Goal: Complete application form

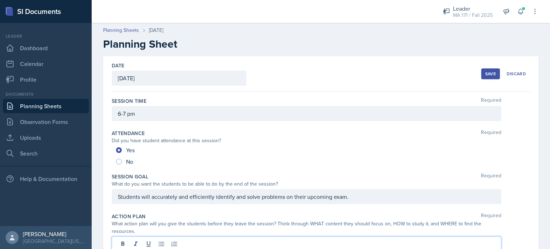
scroll to position [102, 0]
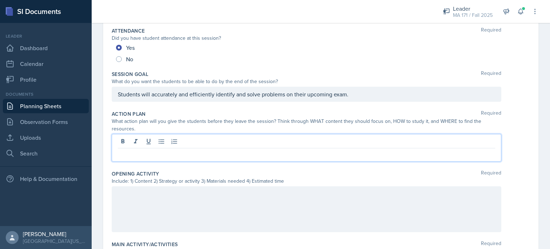
drag, startPoint x: 160, startPoint y: 156, endPoint x: 126, endPoint y: 156, distance: 34.4
click at [126, 156] on p at bounding box center [306, 154] width 377 height 9
click at [359, 156] on p "Students will do the practice problems in their textbook, focusing on the secti…" at bounding box center [306, 154] width 377 height 9
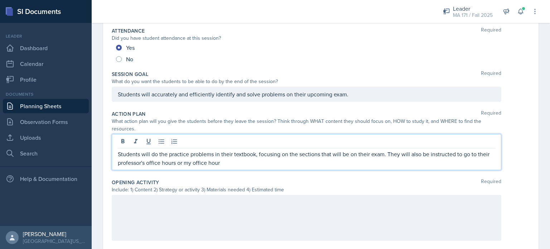
drag, startPoint x: 224, startPoint y: 166, endPoint x: 176, endPoint y: 172, distance: 48.4
click at [176, 172] on div "Action Plan Required What action plan will you give the students before they le…" at bounding box center [321, 141] width 418 height 68
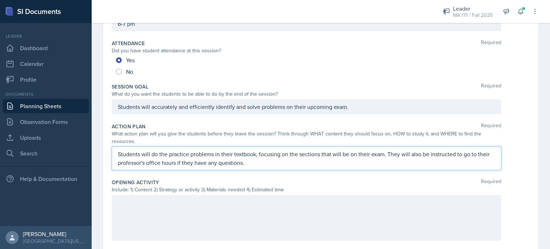
scroll to position [106, 0]
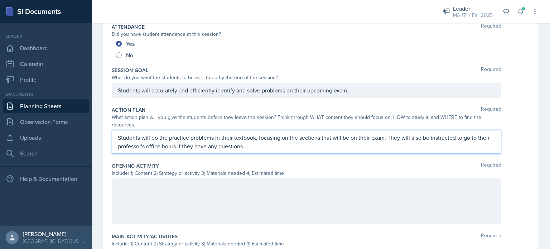
click at [152, 136] on p "Students will do the practice problems in their textbook, focusing on the secti…" at bounding box center [306, 141] width 377 height 17
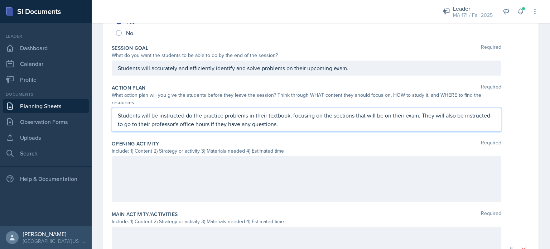
scroll to position [134, 0]
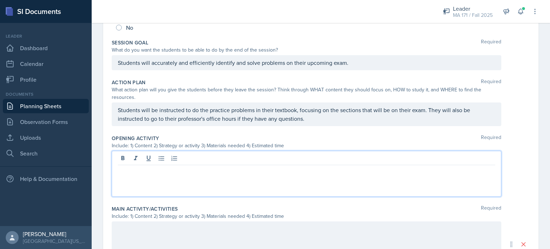
click at [143, 160] on div at bounding box center [306, 174] width 389 height 46
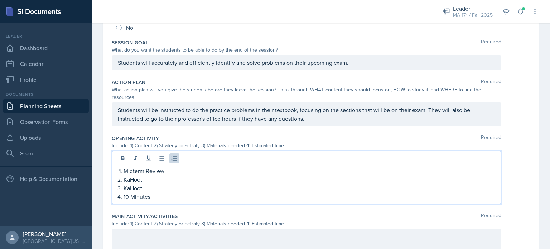
click at [133, 195] on p "10 Minutes" at bounding box center [308, 196] width 371 height 9
click at [127, 197] on p "10 minutes" at bounding box center [308, 196] width 371 height 9
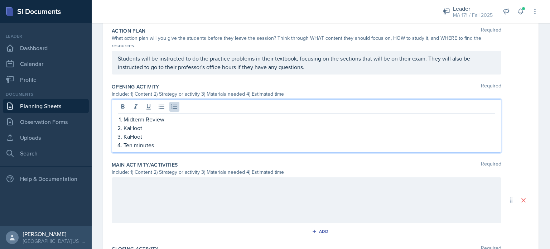
scroll to position [194, 0]
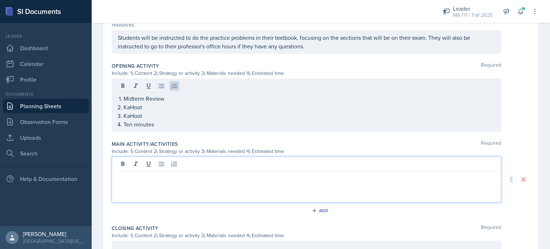
click at [121, 172] on p at bounding box center [306, 176] width 377 height 9
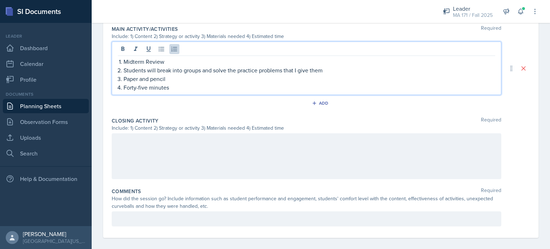
scroll to position [318, 0]
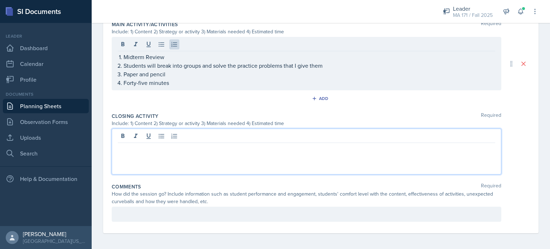
click at [124, 137] on div at bounding box center [306, 151] width 389 height 46
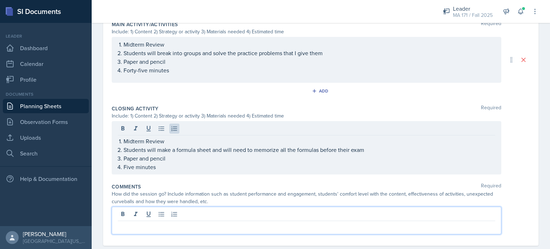
click at [135, 222] on p at bounding box center [306, 226] width 377 height 9
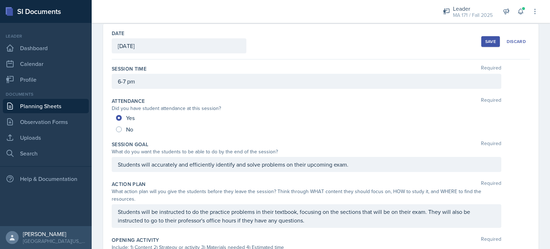
scroll to position [0, 0]
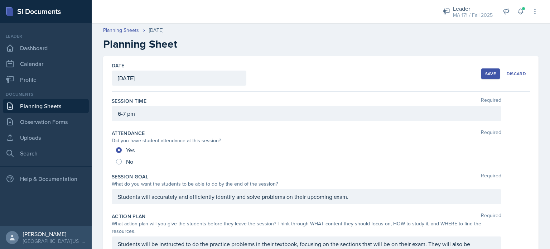
click at [489, 73] on div "Save" at bounding box center [490, 74] width 11 height 6
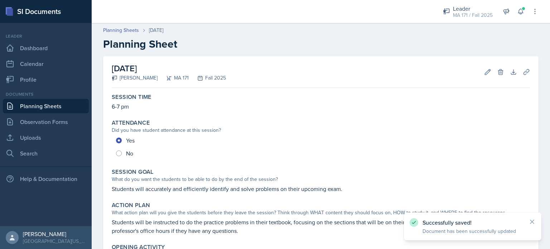
scroll to position [262, 0]
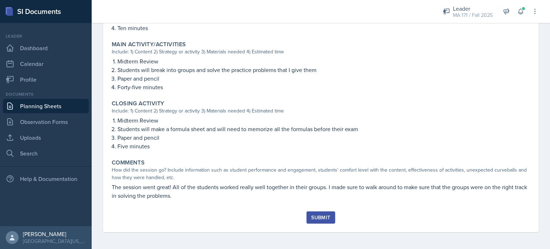
click at [325, 214] on div "Submit" at bounding box center [320, 217] width 19 height 6
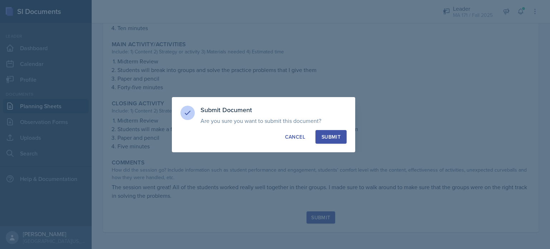
click at [328, 135] on div "Submit" at bounding box center [330, 136] width 19 height 7
radio input "true"
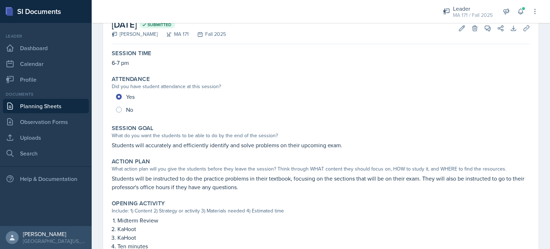
scroll to position [0, 0]
